Goal: Transaction & Acquisition: Download file/media

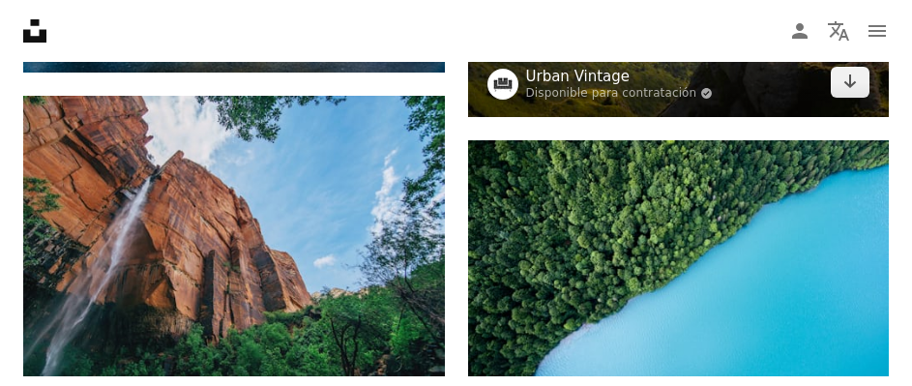
scroll to position [3096, 0]
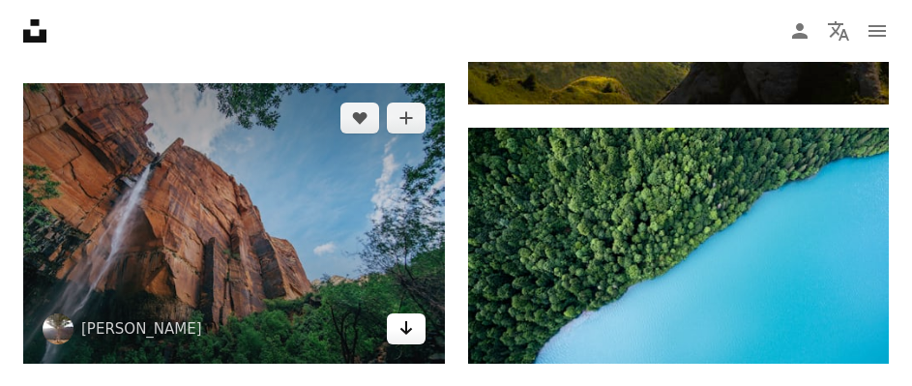
click at [410, 323] on icon "Arrow pointing down" at bounding box center [406, 327] width 15 height 23
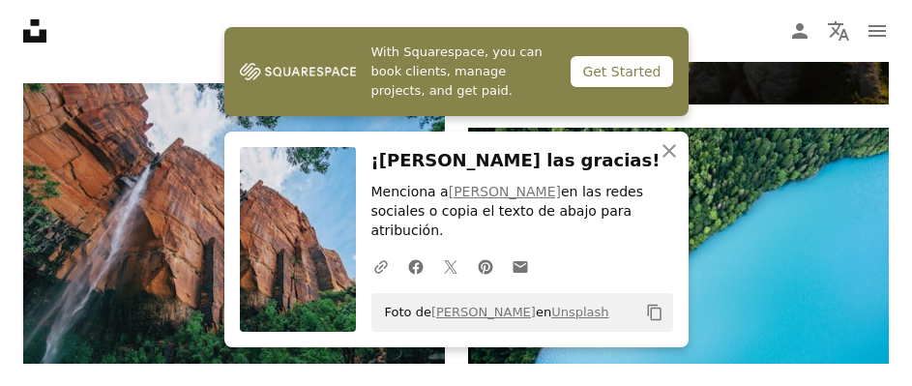
click at [227, 233] on div "An X shape Cerrar ¡[PERSON_NAME] las gracias! Menciona a [PERSON_NAME] en las r…" at bounding box center [456, 240] width 464 height 216
click at [676, 163] on icon "An X shape" at bounding box center [669, 150] width 23 height 23
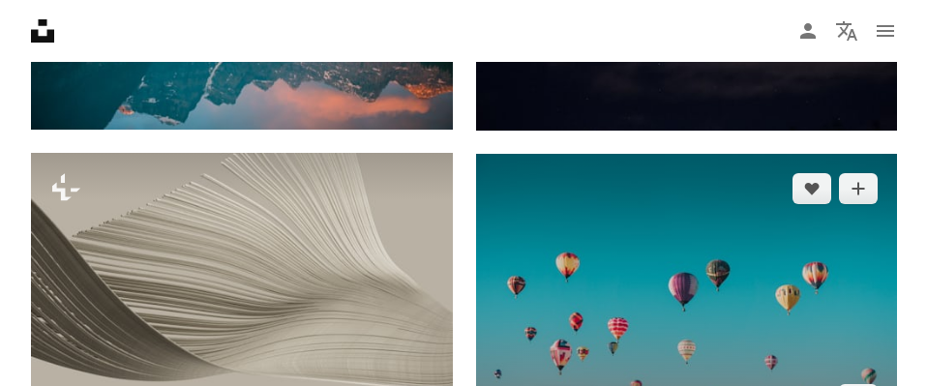
scroll to position [2371, 0]
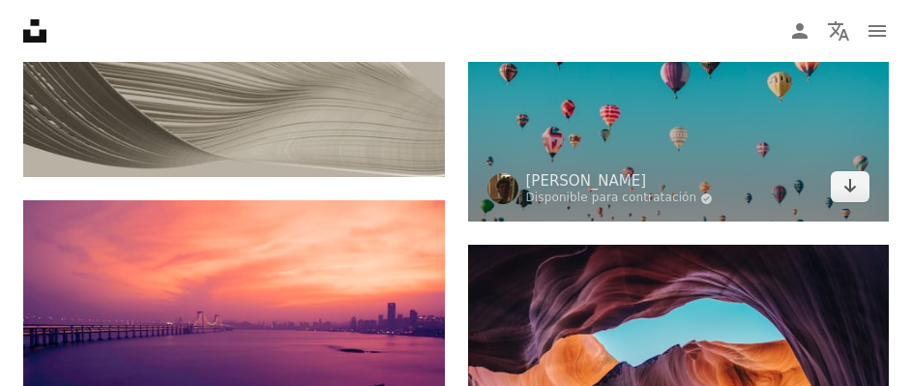
click at [717, 142] on img at bounding box center [679, 81] width 422 height 281
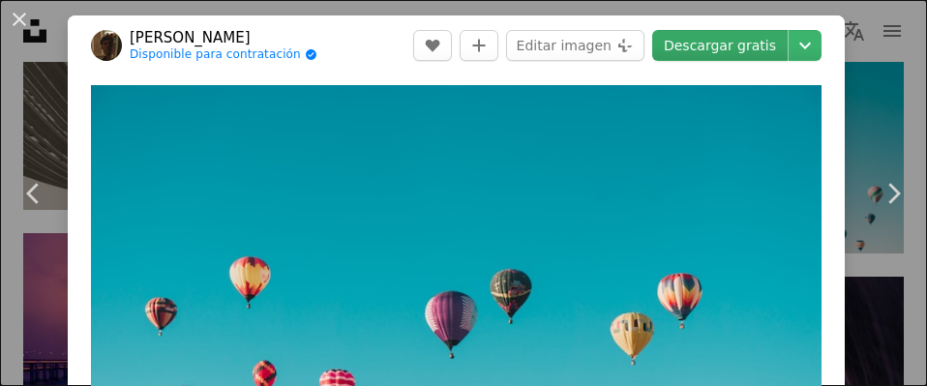
click at [730, 42] on link "Descargar gratis" at bounding box center [719, 45] width 135 height 31
